Goal: Transaction & Acquisition: Purchase product/service

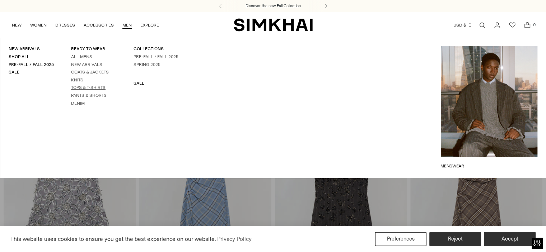
click at [80, 87] on link "Tops & T-Shirts" at bounding box center [88, 87] width 34 height 5
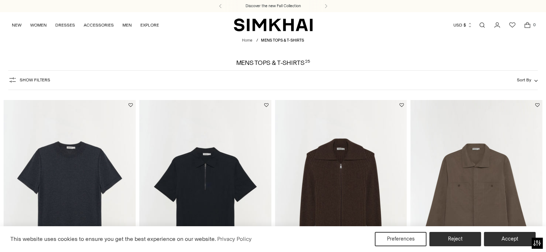
scroll to position [119, 0]
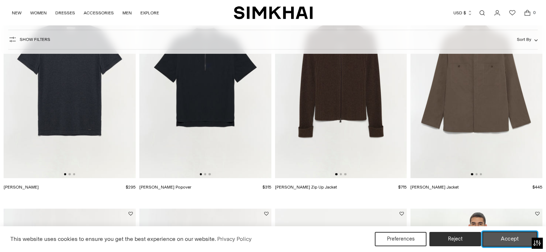
click at [496, 240] on button "Accept" at bounding box center [509, 239] width 55 height 15
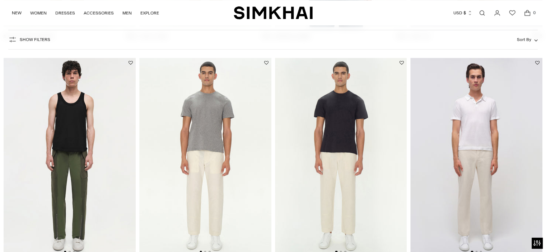
scroll to position [956, 0]
click at [99, 99] on img at bounding box center [70, 156] width 132 height 198
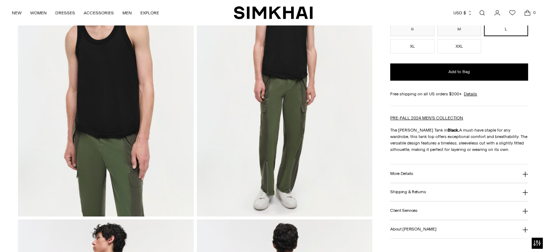
scroll to position [119, 0]
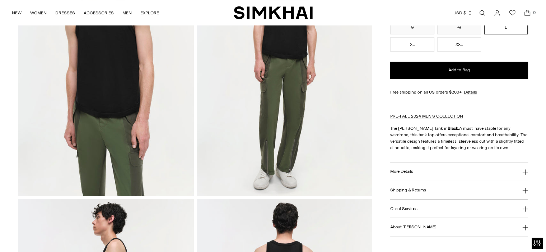
click at [416, 172] on button "More Details" at bounding box center [459, 172] width 138 height 18
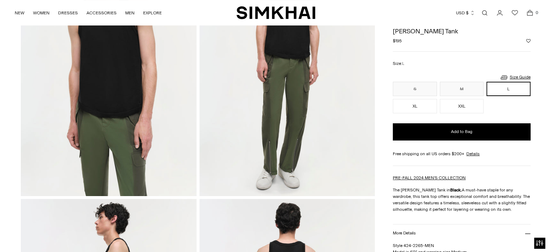
scroll to position [0, 0]
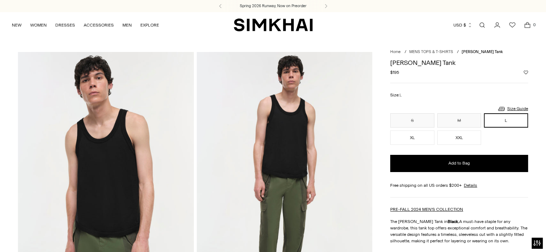
click at [479, 23] on link "Open search modal" at bounding box center [482, 25] width 14 height 14
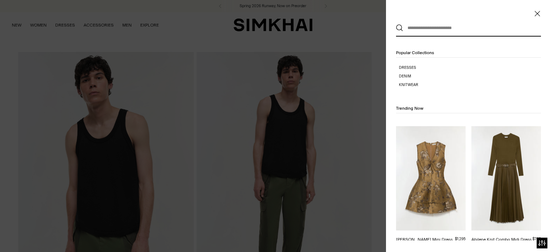
click at [440, 28] on input "text" at bounding box center [466, 28] width 127 height 16
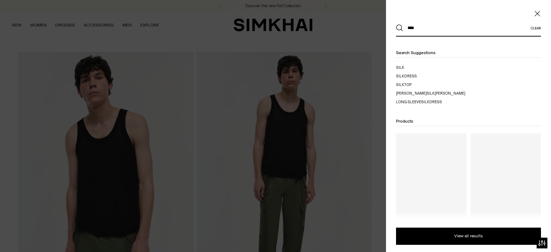
type input "****"
click at [396, 24] on button "Search" at bounding box center [399, 27] width 7 height 7
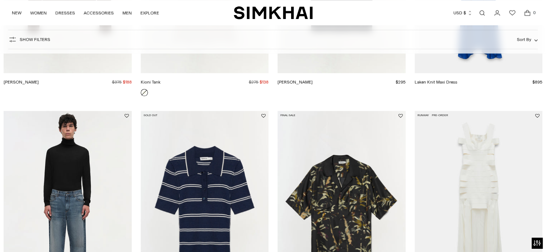
scroll to position [837, 0]
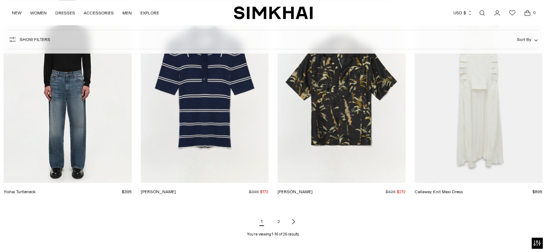
click at [280, 224] on link "2" at bounding box center [279, 221] width 14 height 14
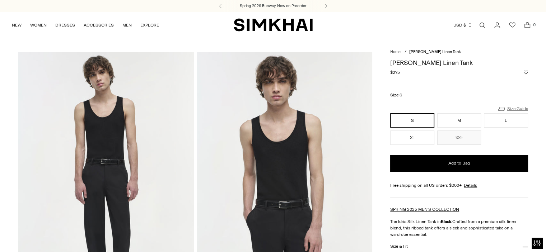
click at [505, 107] on icon at bounding box center [501, 109] width 9 height 9
click at [515, 108] on link "Size Guide" at bounding box center [512, 108] width 31 height 9
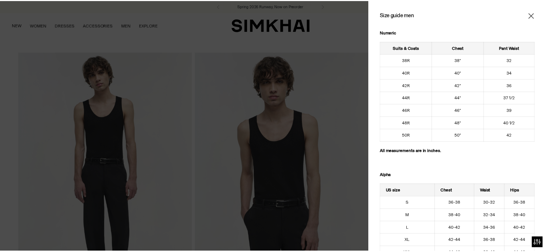
scroll to position [119, 0]
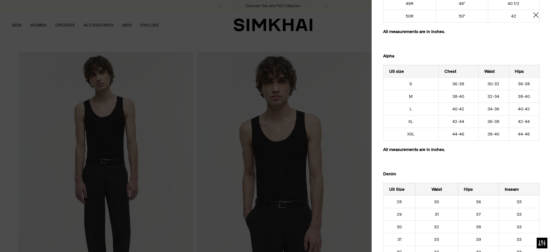
click at [350, 39] on div at bounding box center [275, 126] width 551 height 252
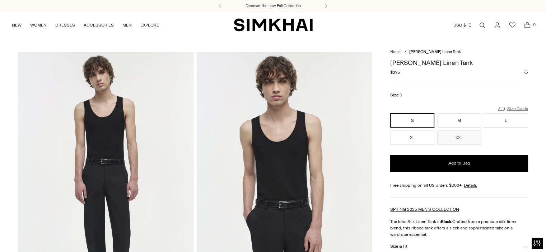
scroll to position [0, 0]
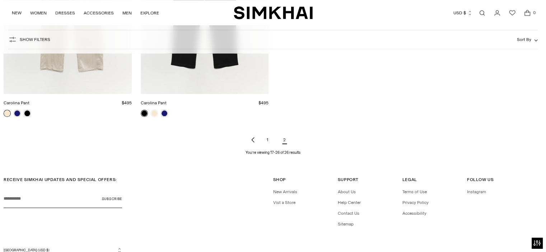
scroll to position [717, 0]
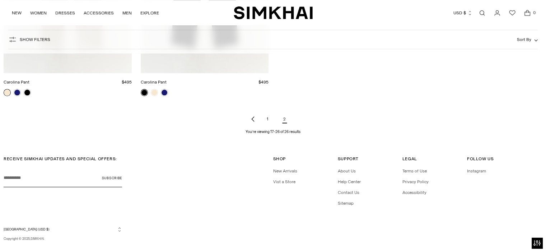
click at [265, 117] on link "1" at bounding box center [267, 119] width 14 height 14
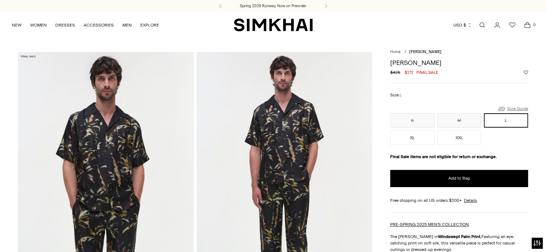
click at [512, 107] on link "Size Guide" at bounding box center [512, 108] width 31 height 9
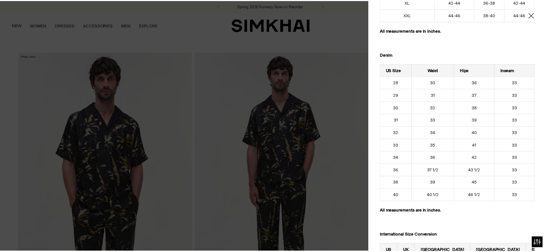
scroll to position [119, 0]
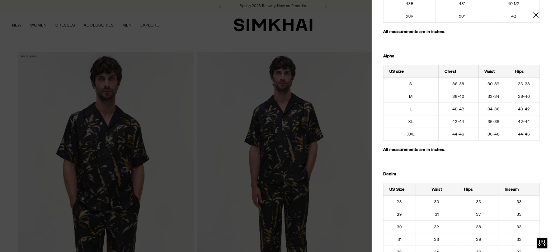
click at [450, 134] on td "44-46" at bounding box center [458, 134] width 40 height 13
click at [318, 48] on div at bounding box center [275, 126] width 551 height 252
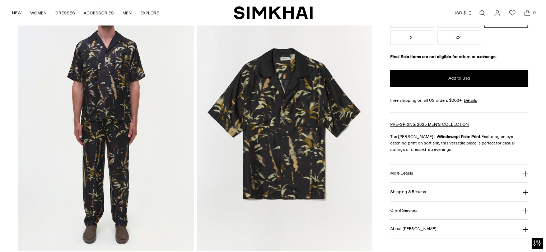
scroll to position [598, 0]
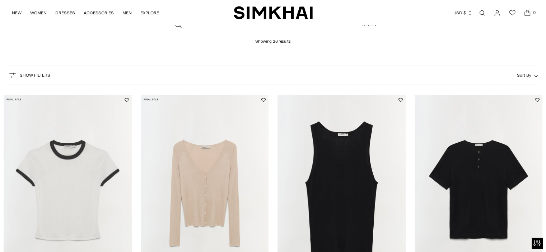
scroll to position [119, 0]
